Goal: Answer question/provide support: Share knowledge or assist other users

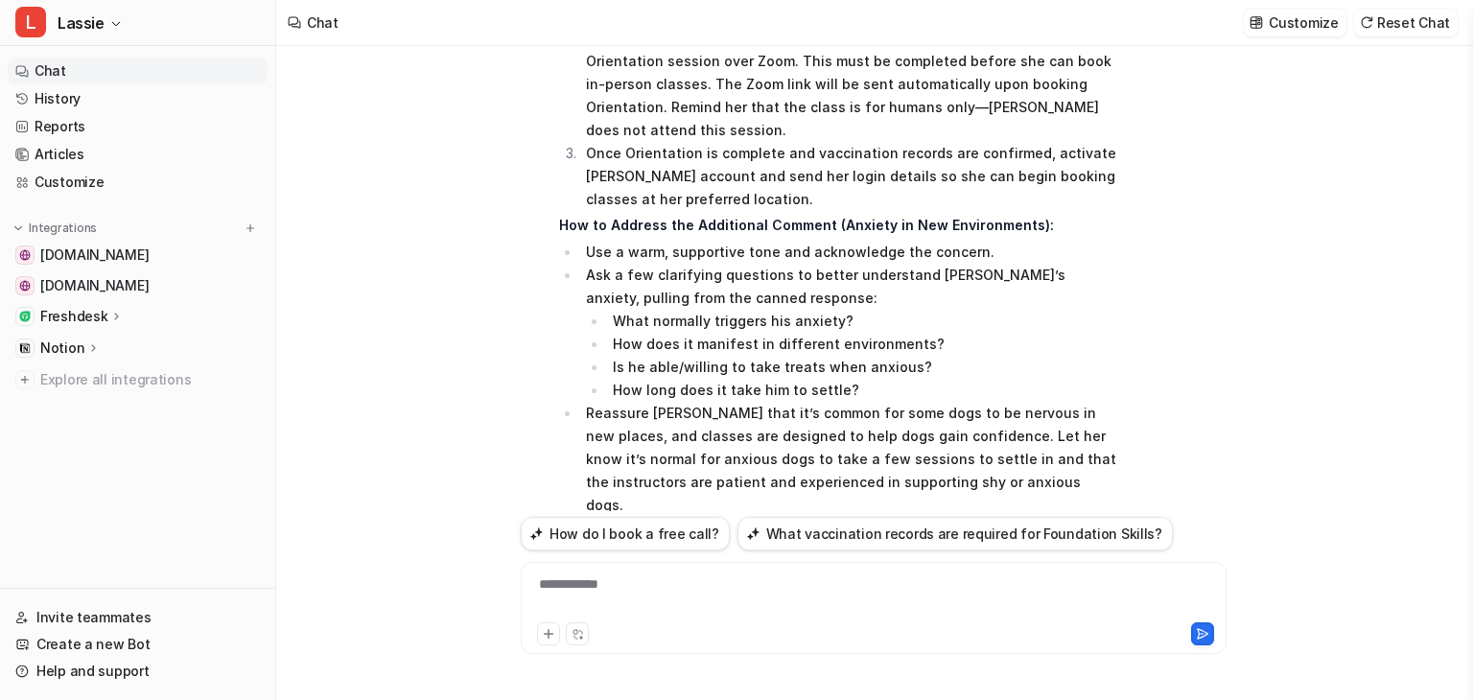
scroll to position [1055, 0]
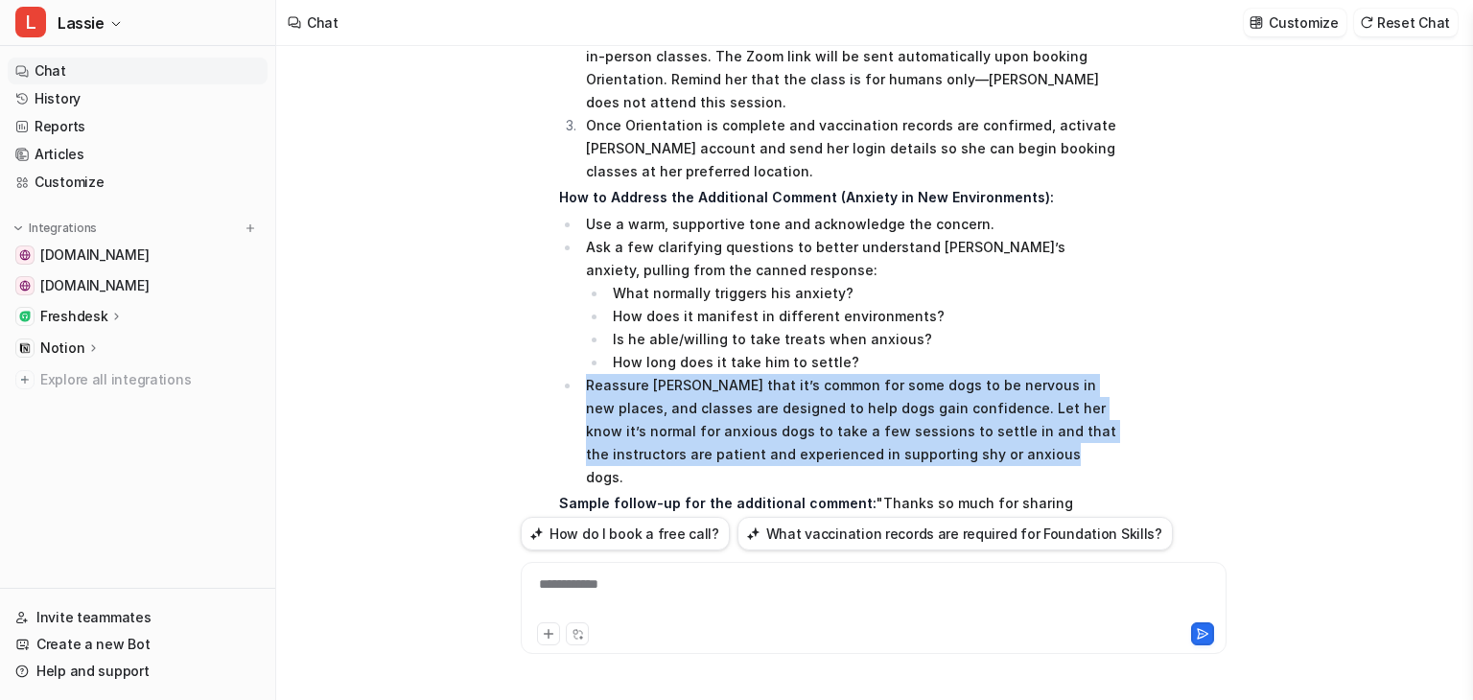
drag, startPoint x: 579, startPoint y: 243, endPoint x: 942, endPoint y: 308, distance: 368.3
click at [942, 308] on ul "Use a warm, supportive tone and acknowledge the concern. Ask a few clarifying q…" at bounding box center [839, 351] width 561 height 276
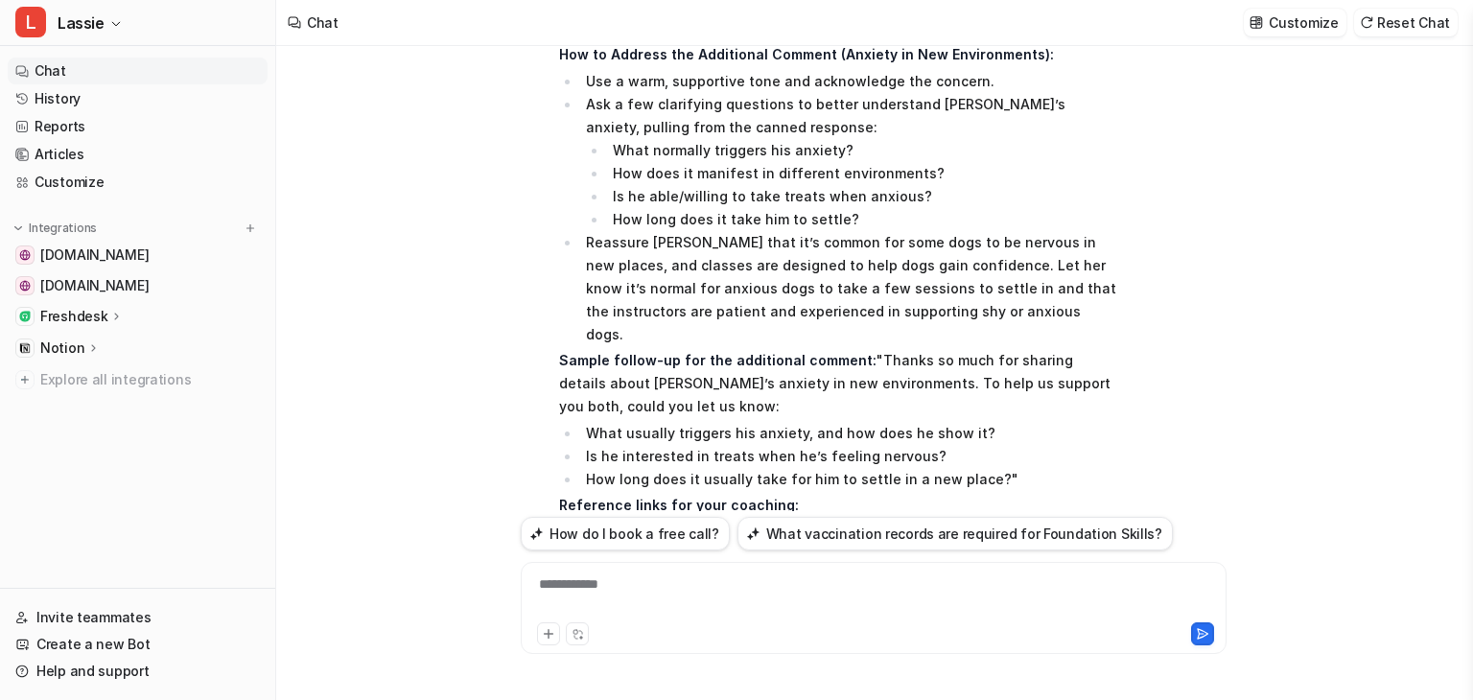
scroll to position [1102, 0]
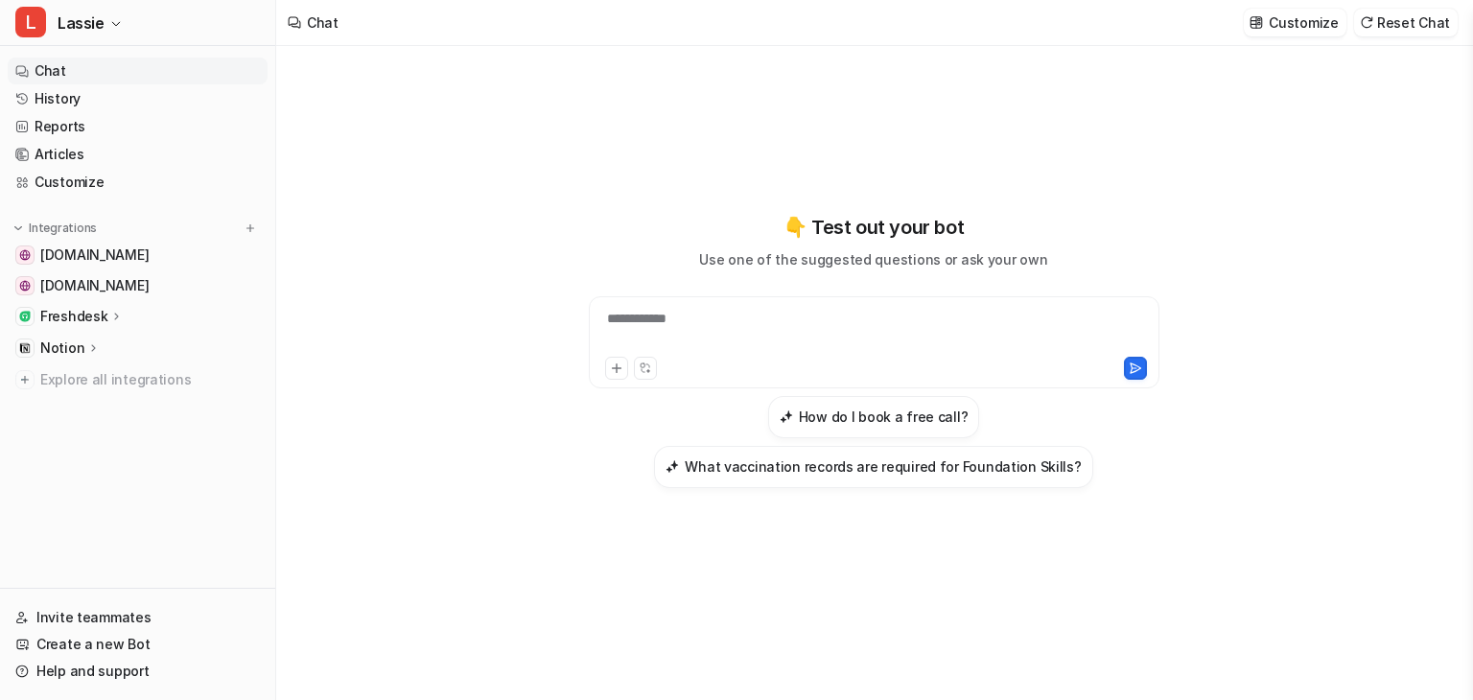
click at [744, 312] on div "**********" at bounding box center [874, 331] width 561 height 44
paste div
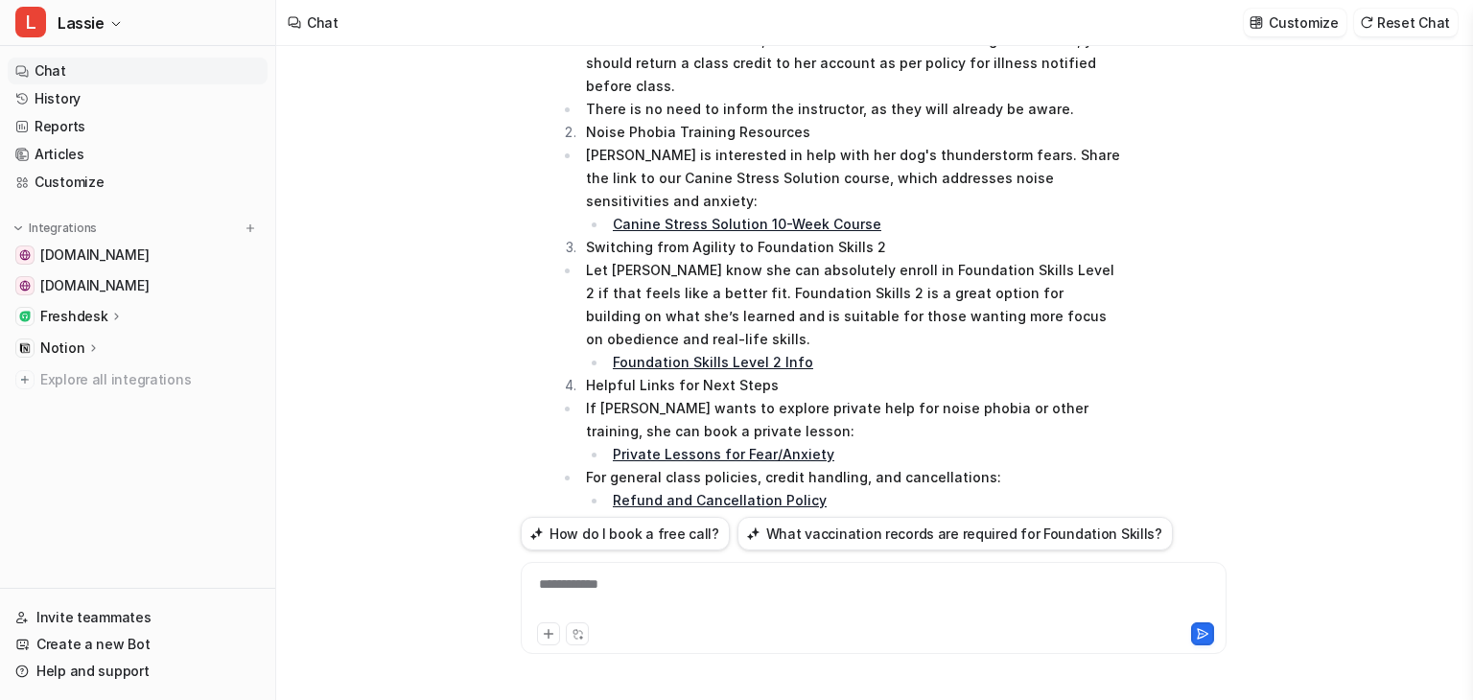
scroll to position [479, 0]
